Goal: Information Seeking & Learning: Learn about a topic

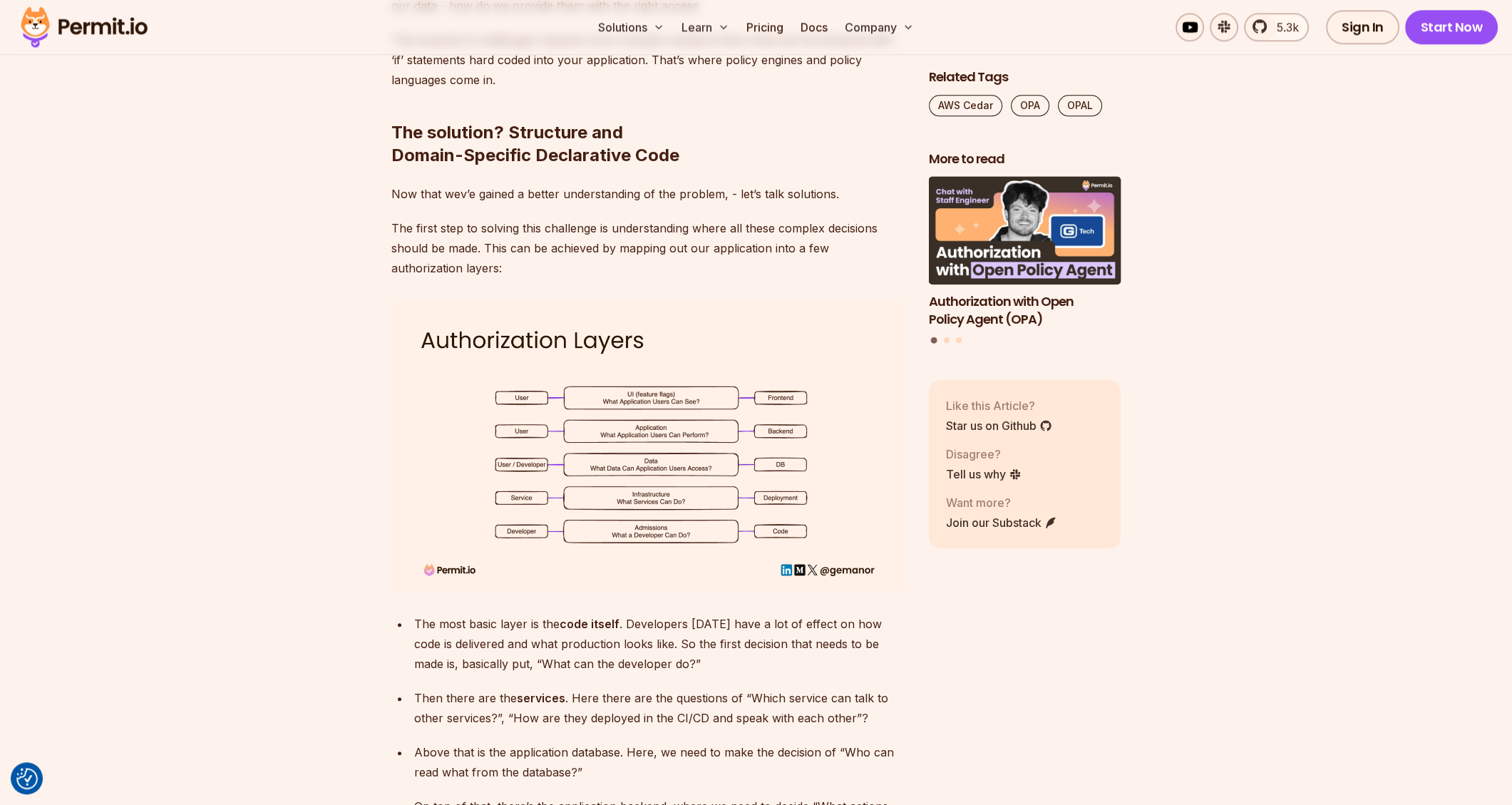
scroll to position [2588, 0]
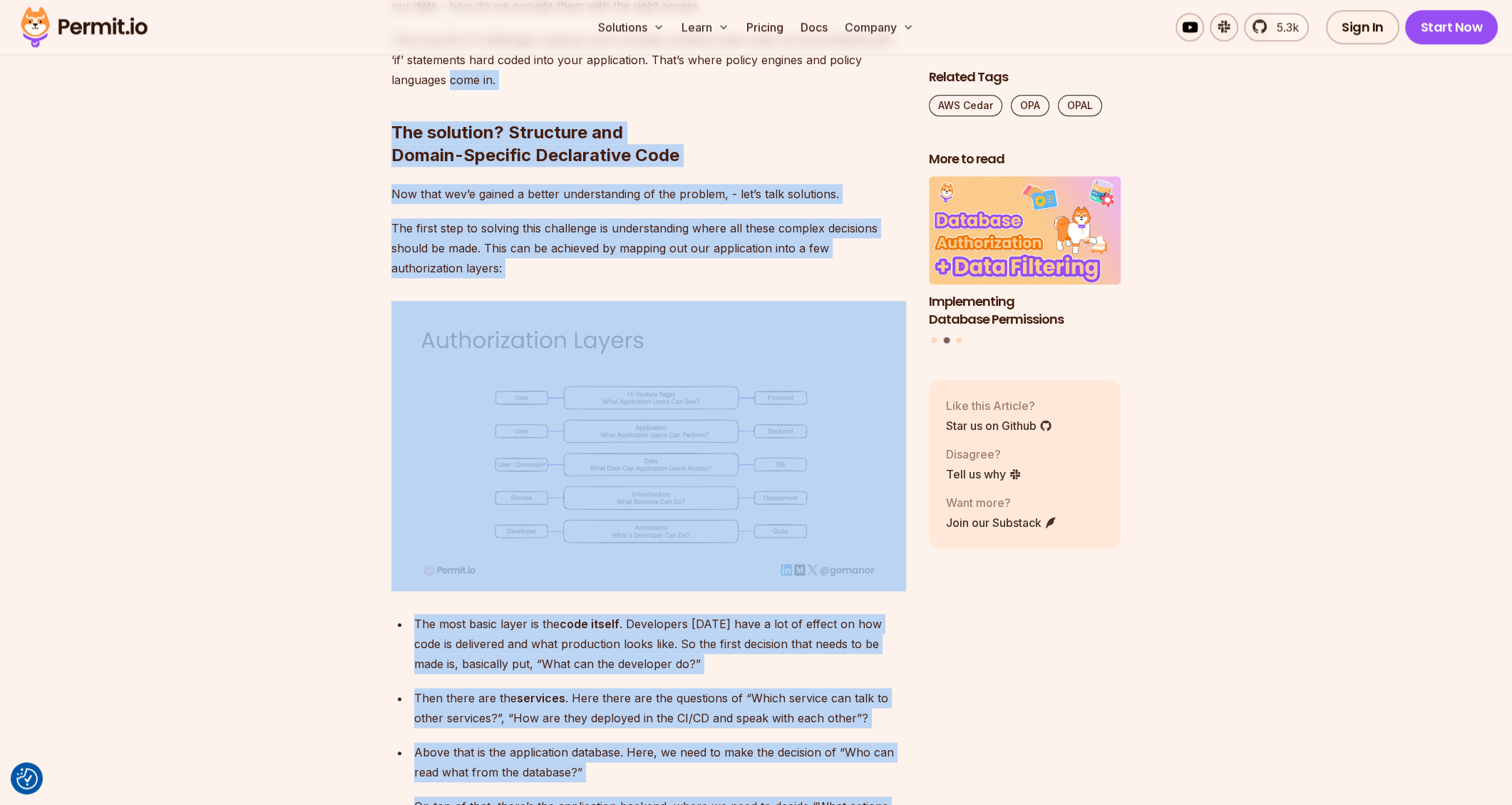
drag, startPoint x: 1332, startPoint y: 563, endPoint x: 266, endPoint y: 60, distance: 1178.7
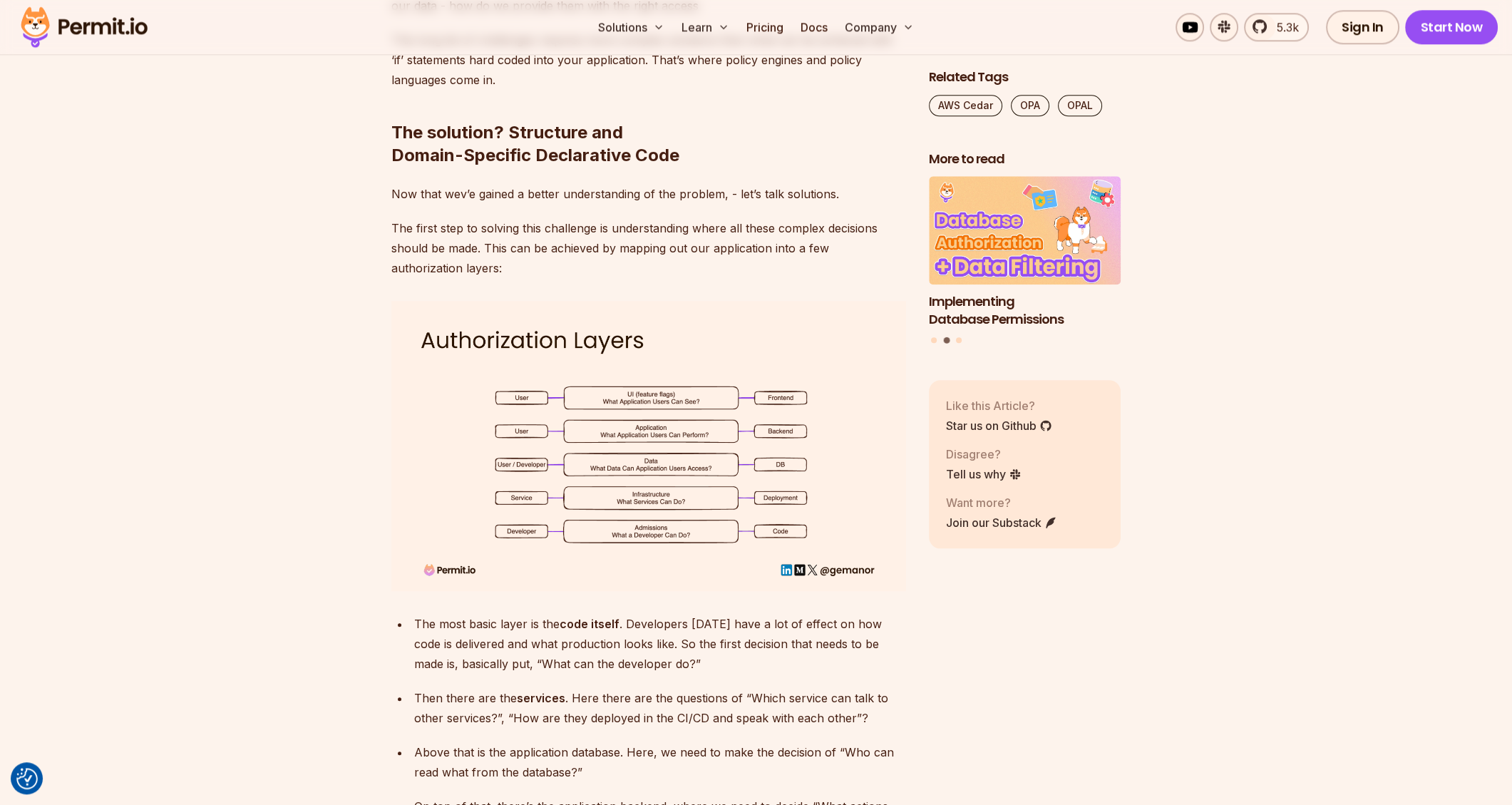
drag, startPoint x: 331, startPoint y: 76, endPoint x: 1372, endPoint y: 764, distance: 1247.8
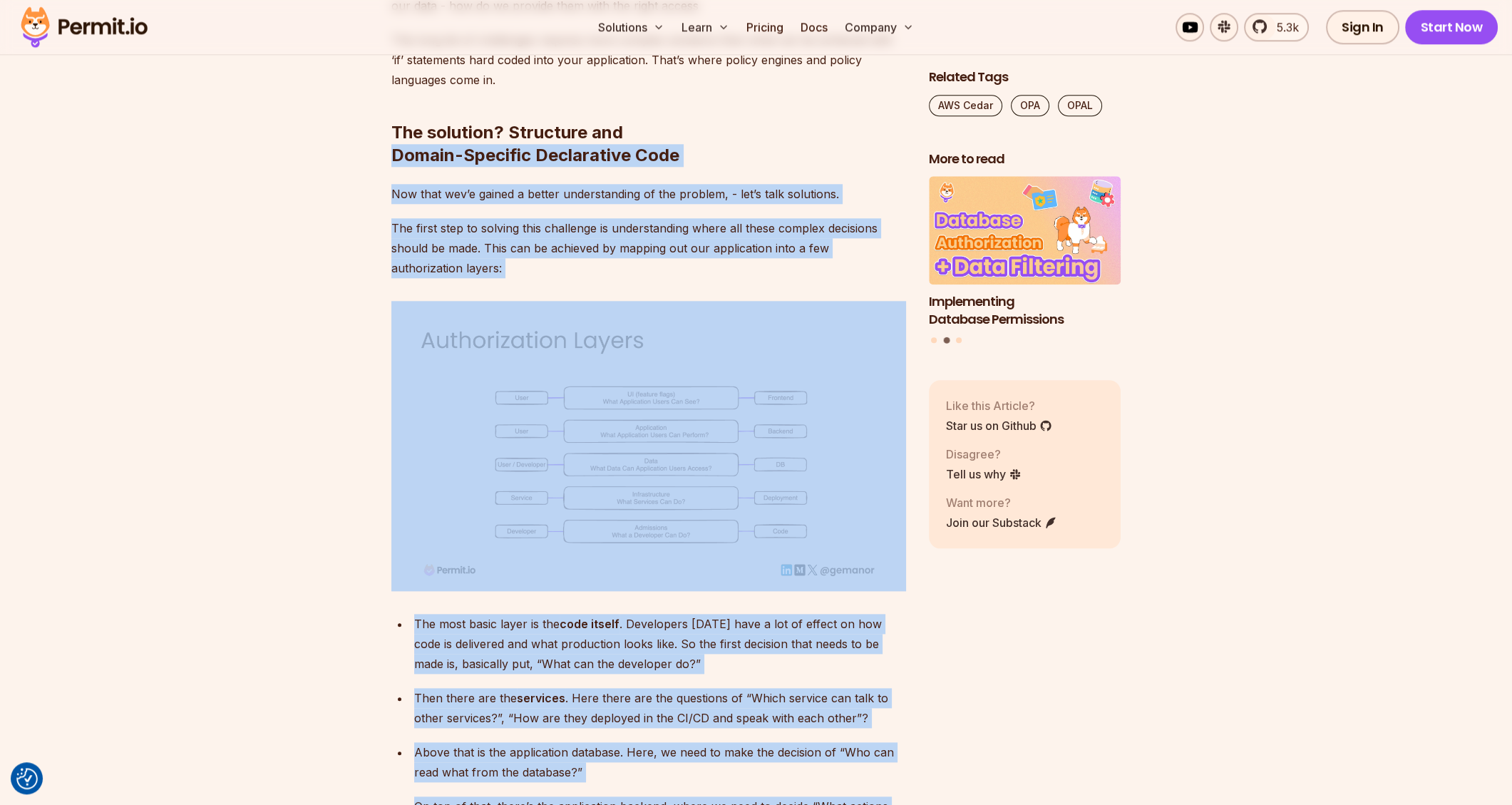
drag, startPoint x: 1282, startPoint y: 560, endPoint x: 319, endPoint y: 136, distance: 1052.2
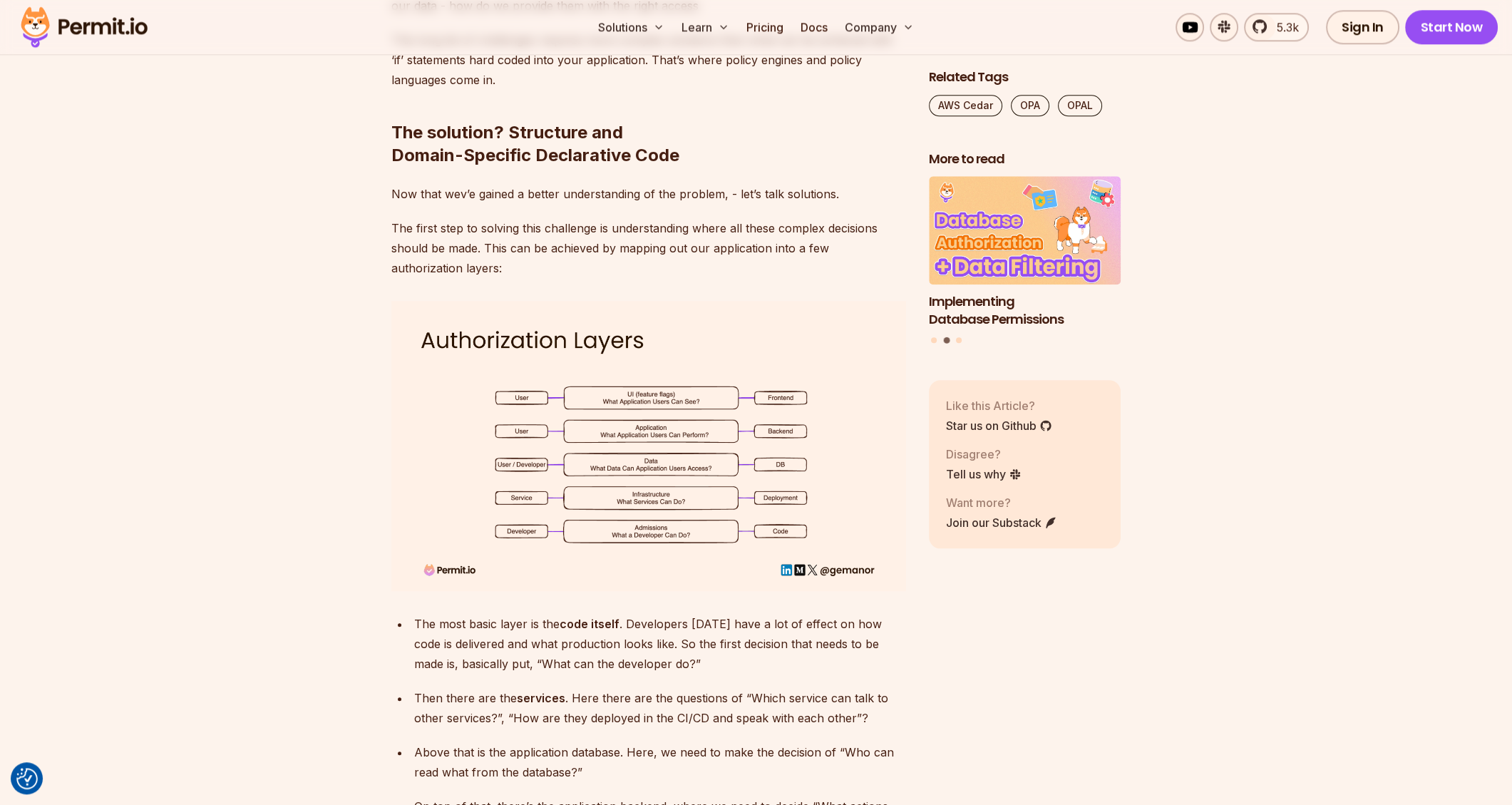
drag, startPoint x: 330, startPoint y: 101, endPoint x: 546, endPoint y: 135, distance: 218.7
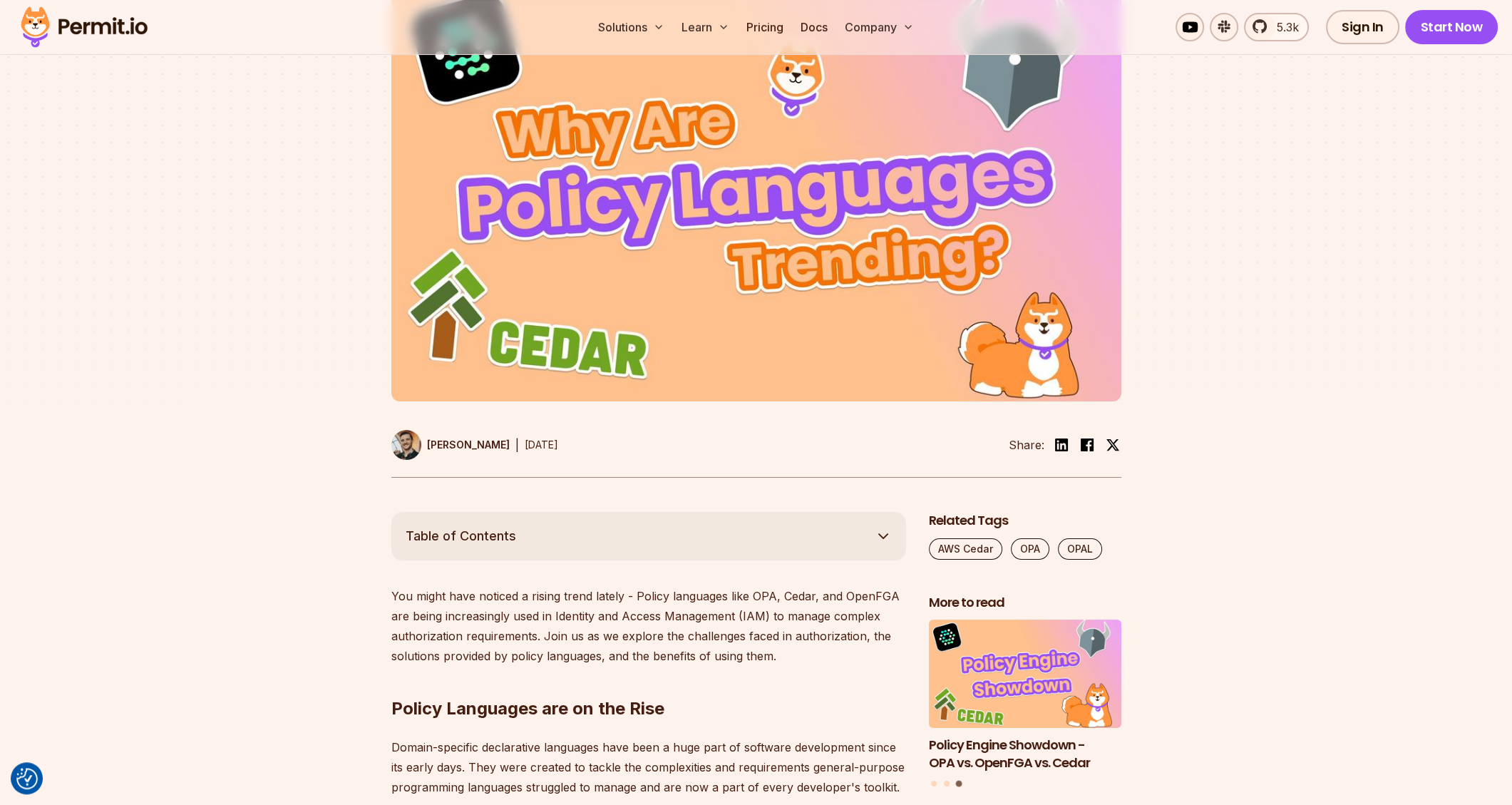
scroll to position [0, 0]
